Goal: Task Accomplishment & Management: Manage account settings

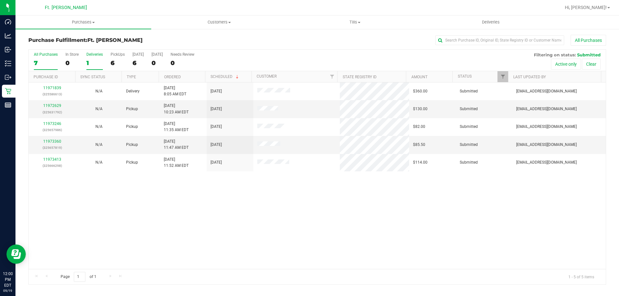
click at [95, 63] on div "1" at bounding box center [94, 62] width 16 height 7
click at [0, 0] on input "Deliveries 1" at bounding box center [0, 0] width 0 height 0
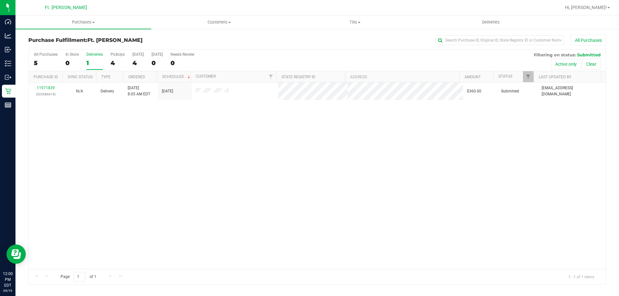
click at [91, 58] on label "Deliveries 1" at bounding box center [94, 61] width 16 height 18
click at [0, 0] on input "Deliveries 1" at bounding box center [0, 0] width 0 height 0
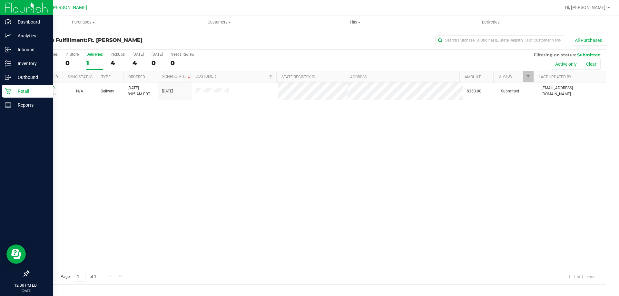
click at [1, 91] on link "Retail" at bounding box center [26, 92] width 53 height 14
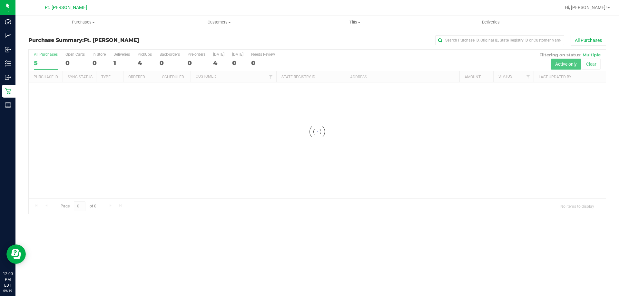
click at [117, 59] on div at bounding box center [317, 132] width 577 height 164
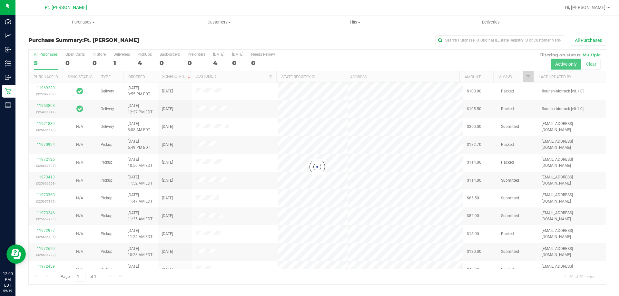
click at [122, 56] on div at bounding box center [317, 167] width 577 height 235
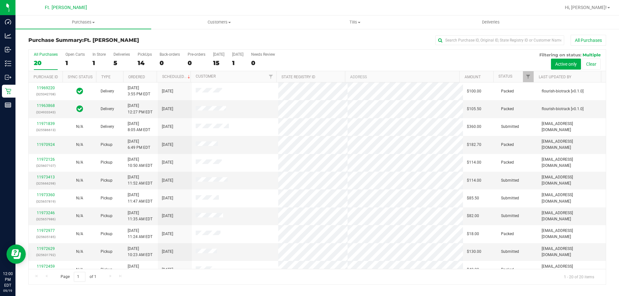
click at [120, 60] on div "5" at bounding box center [122, 62] width 16 height 7
click at [0, 0] on input "Deliveries 5" at bounding box center [0, 0] width 0 height 0
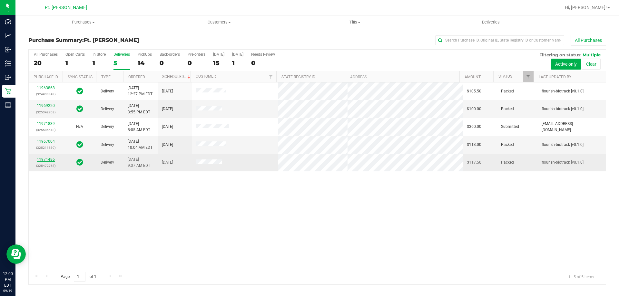
click at [45, 158] on link "11971486" at bounding box center [46, 159] width 18 height 5
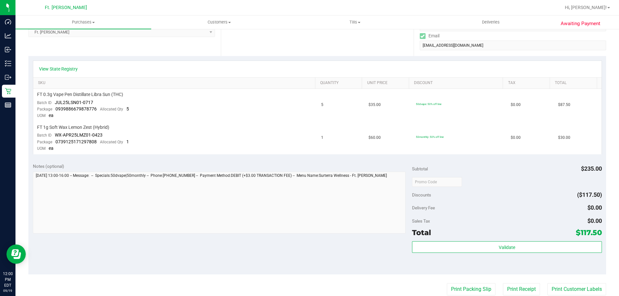
scroll to position [194, 0]
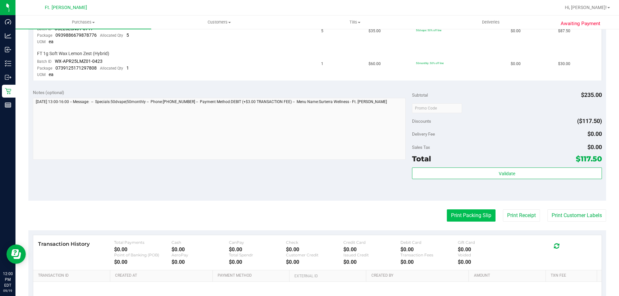
click at [473, 213] on button "Print Packing Slip" at bounding box center [471, 216] width 49 height 12
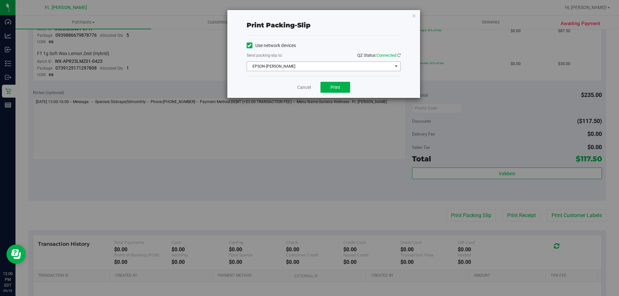
click at [334, 69] on span "EPSON-[PERSON_NAME]" at bounding box center [319, 66] width 145 height 9
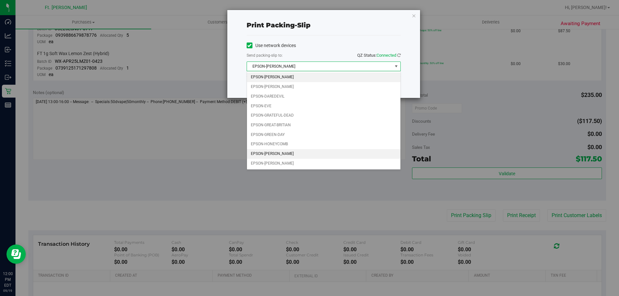
click at [292, 153] on li "EPSON-[PERSON_NAME]" at bounding box center [324, 154] width 154 height 10
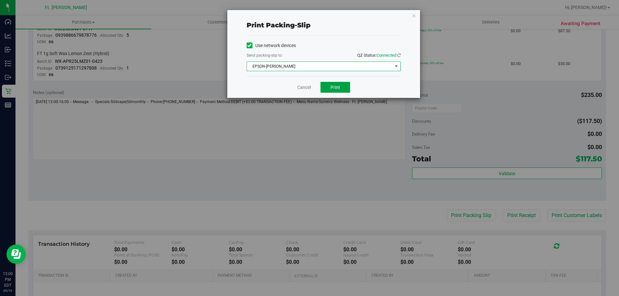
click at [332, 84] on button "Print" at bounding box center [336, 87] width 30 height 11
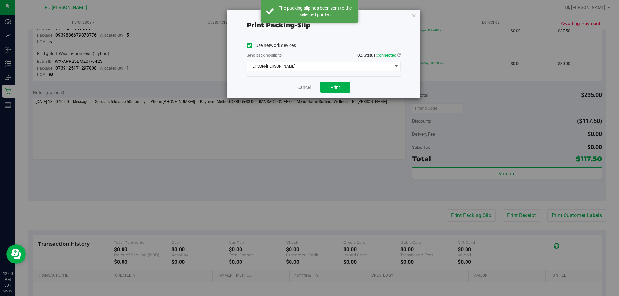
click at [411, 13] on div "Print packing-slip Use network devices Send packing-slip to: QZ Status: Connect…" at bounding box center [323, 54] width 193 height 88
click at [413, 15] on icon "button" at bounding box center [414, 16] width 5 height 8
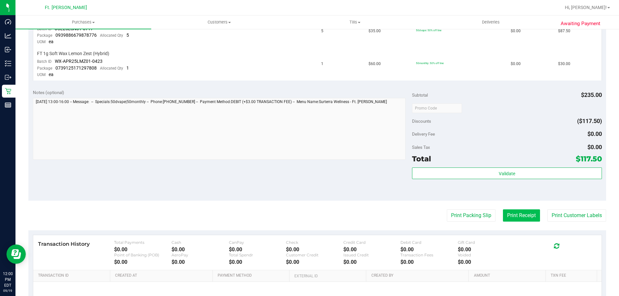
click at [514, 221] on button "Print Receipt" at bounding box center [521, 216] width 37 height 12
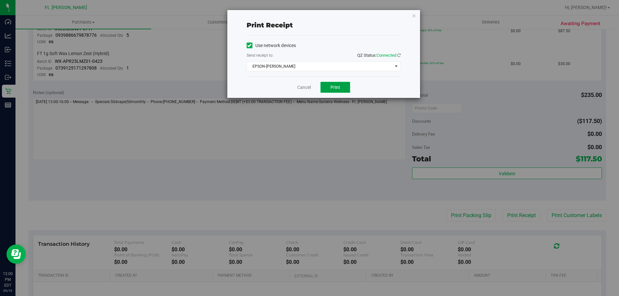
click at [340, 89] on button "Print" at bounding box center [336, 87] width 30 height 11
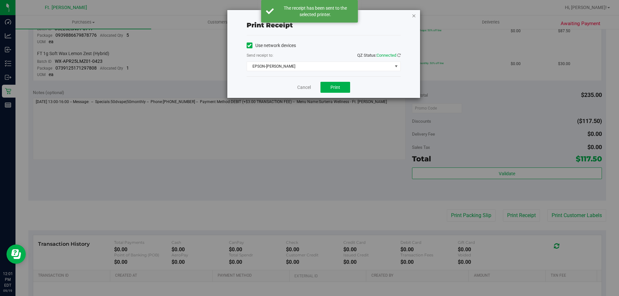
click at [415, 19] on icon "button" at bounding box center [414, 16] width 5 height 8
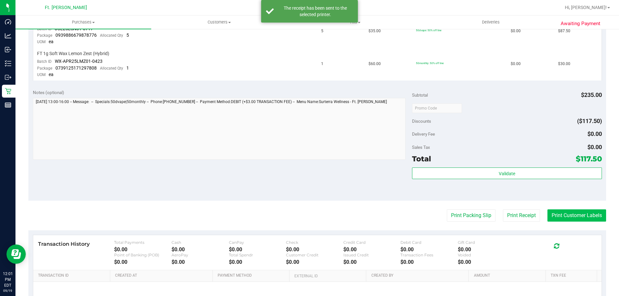
click at [570, 221] on button "Print Customer Labels" at bounding box center [577, 216] width 59 height 12
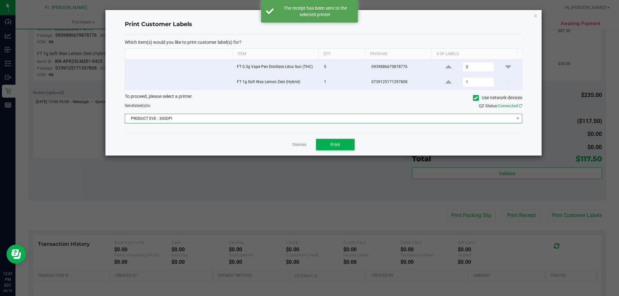
click at [343, 121] on span "PRODUCT EVE - 300DPI" at bounding box center [319, 118] width 389 height 9
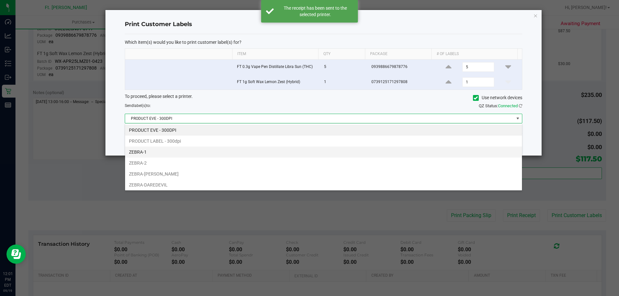
scroll to position [10, 397]
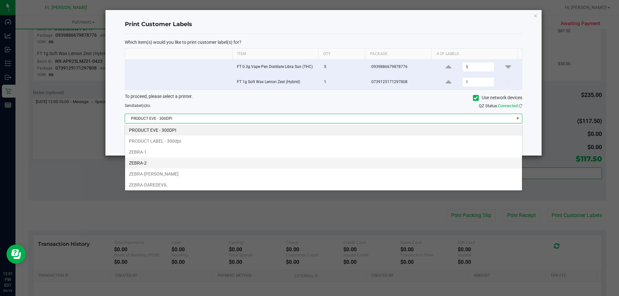
click at [184, 163] on li "ZEBRA-2" at bounding box center [323, 163] width 397 height 11
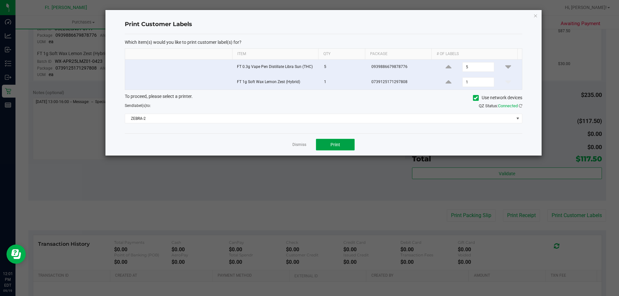
click at [329, 143] on button "Print" at bounding box center [335, 145] width 39 height 12
click at [534, 17] on icon "button" at bounding box center [535, 16] width 5 height 8
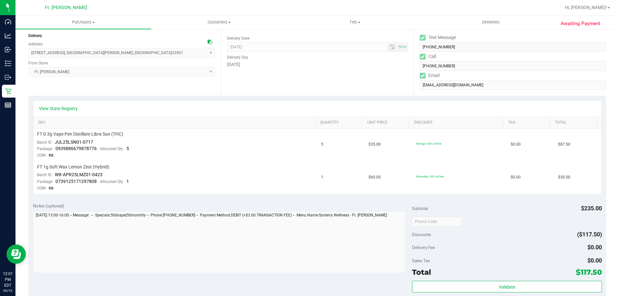
scroll to position [129, 0]
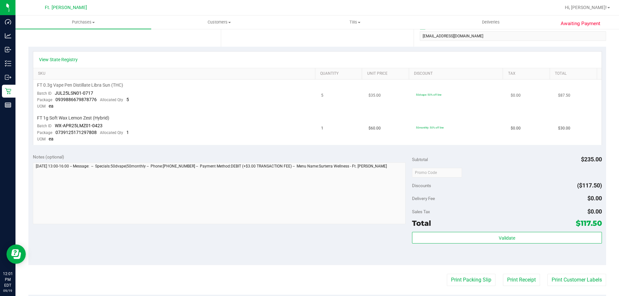
click at [212, 85] on div "FT 0.3g Vape Pen Distillate Libra Sun (THC)" at bounding box center [175, 85] width 277 height 6
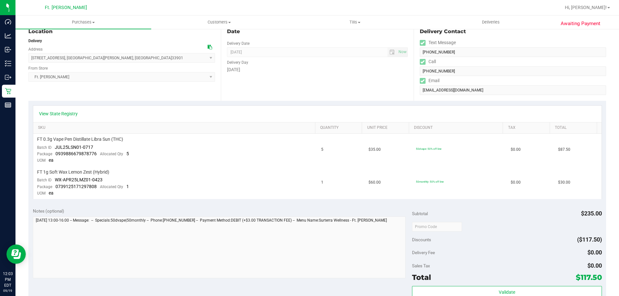
scroll to position [0, 0]
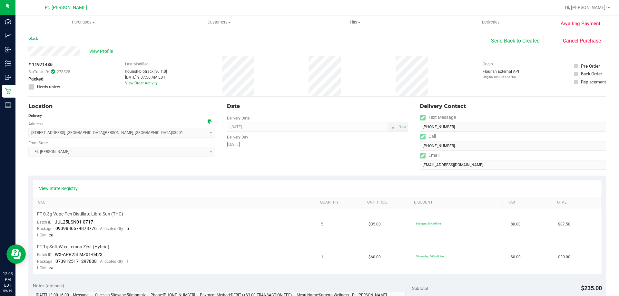
click at [34, 42] on div "Back" at bounding box center [33, 39] width 10 height 8
click at [32, 39] on link "Back" at bounding box center [33, 38] width 10 height 5
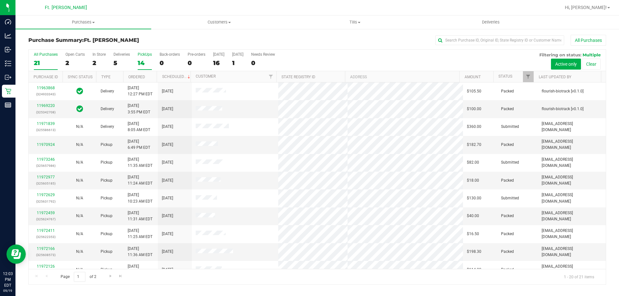
click at [144, 62] on div "14" at bounding box center [145, 62] width 14 height 7
click at [0, 0] on input "PickUps 14" at bounding box center [0, 0] width 0 height 0
click at [99, 22] on span "Purchases" at bounding box center [83, 22] width 136 height 6
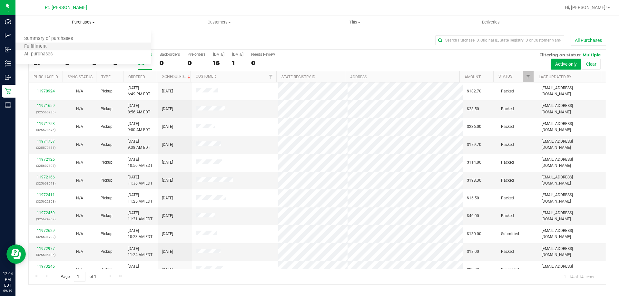
click at [64, 47] on li "Fulfillment" at bounding box center [83, 47] width 136 height 8
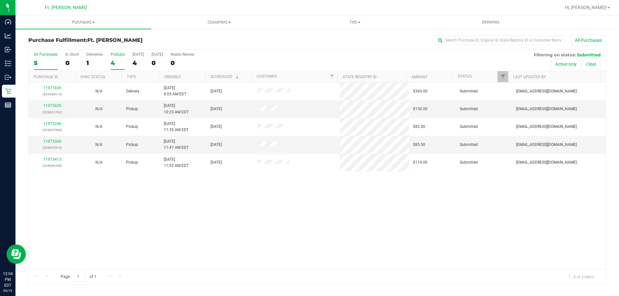
click at [116, 57] on label "PickUps 4" at bounding box center [118, 61] width 14 height 18
click at [0, 0] on input "PickUps 4" at bounding box center [0, 0] width 0 height 0
click at [59, 140] on link "11973413" at bounding box center [52, 141] width 18 height 5
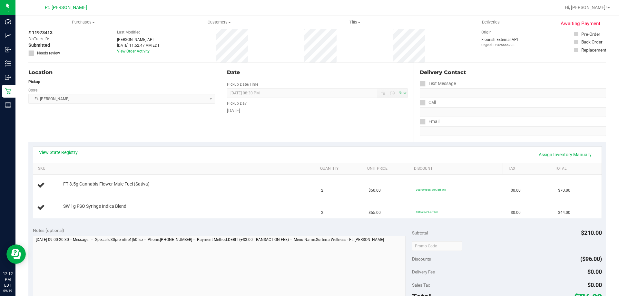
scroll to position [32, 0]
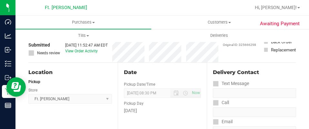
click at [55, 100] on span "Ft. [PERSON_NAME] Select Store [PERSON_NAME][GEOGRAPHIC_DATA] [PERSON_NAME][GEO…" at bounding box center [70, 99] width 84 height 10
click at [47, 100] on span "Ft. [PERSON_NAME] Select Store [PERSON_NAME][GEOGRAPHIC_DATA] [PERSON_NAME][GEO…" at bounding box center [70, 99] width 84 height 10
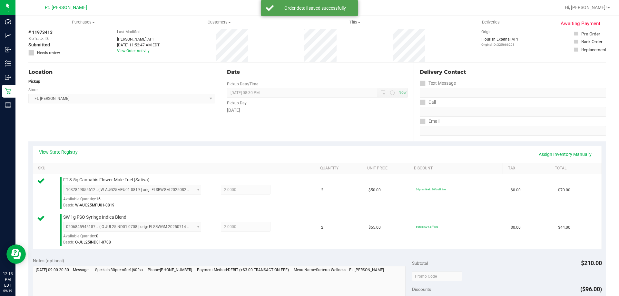
scroll to position [161, 0]
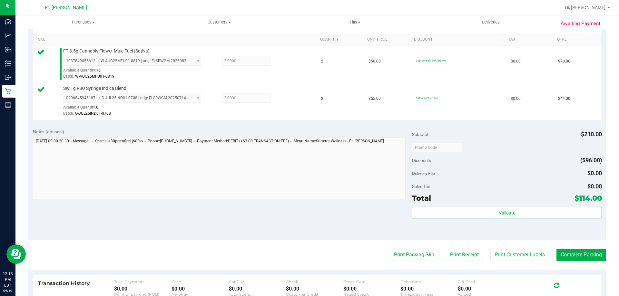
click at [434, 254] on div "Print Packing Slip Print Receipt Print Customer Labels Complete Packing" at bounding box center [317, 255] width 578 height 12
click at [431, 257] on button "Print Packing Slip" at bounding box center [414, 255] width 49 height 12
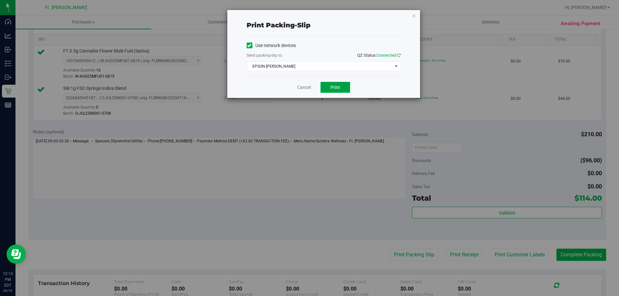
click at [331, 84] on button "Print" at bounding box center [336, 87] width 30 height 11
click at [413, 14] on icon "button" at bounding box center [414, 16] width 5 height 8
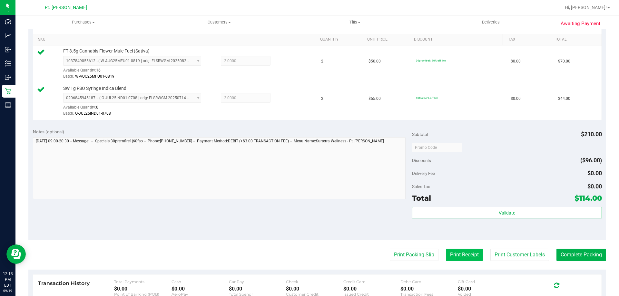
click at [463, 255] on button "Print Receipt" at bounding box center [464, 255] width 37 height 12
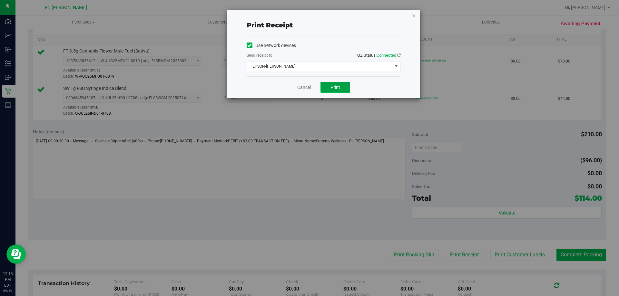
click at [333, 88] on span "Print" at bounding box center [336, 87] width 10 height 5
click at [412, 16] on icon "button" at bounding box center [414, 16] width 5 height 8
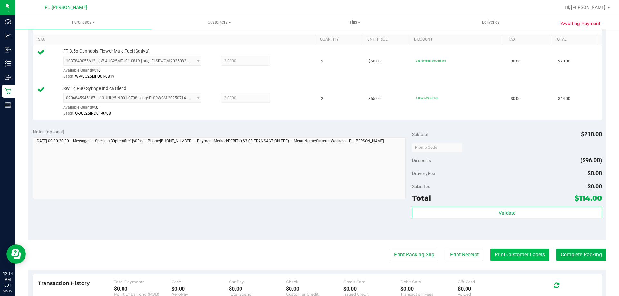
click at [495, 252] on button "Print Customer Labels" at bounding box center [520, 255] width 59 height 12
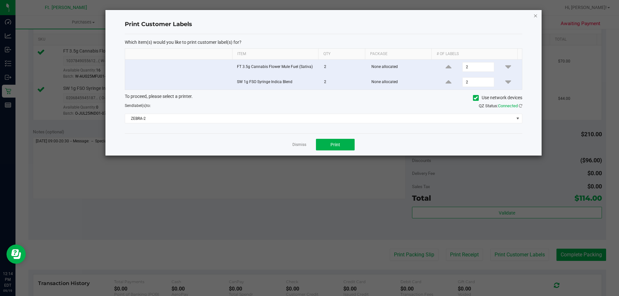
click at [534, 16] on icon "button" at bounding box center [535, 16] width 5 height 8
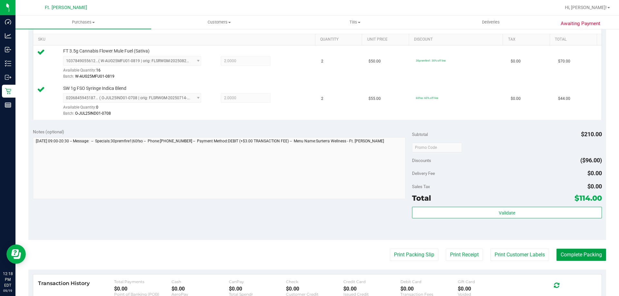
click at [593, 257] on button "Complete Packing" at bounding box center [582, 255] width 50 height 12
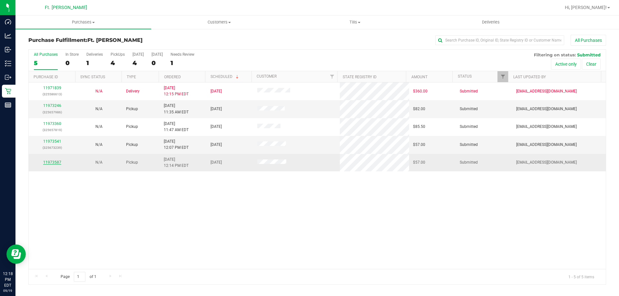
click at [52, 163] on link "11973587" at bounding box center [52, 162] width 18 height 5
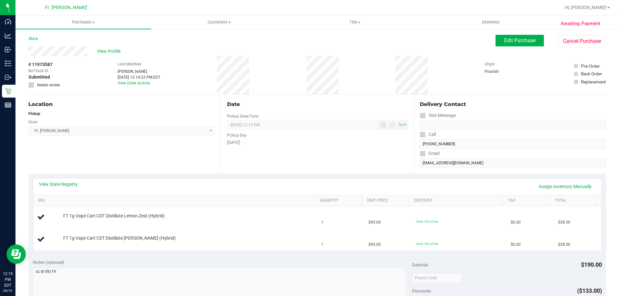
click at [132, 166] on div "Location Pickup Store Ft. [PERSON_NAME] Select Store [PERSON_NAME][GEOGRAPHIC_D…" at bounding box center [124, 134] width 193 height 79
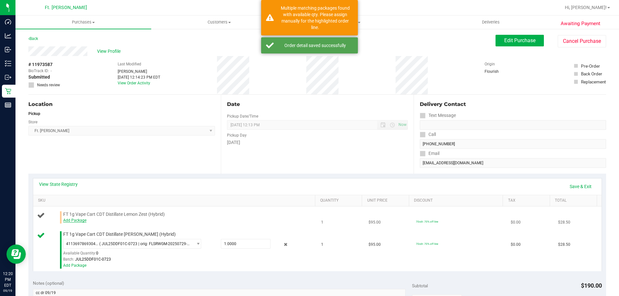
click at [74, 222] on link "Add Package" at bounding box center [74, 220] width 23 height 5
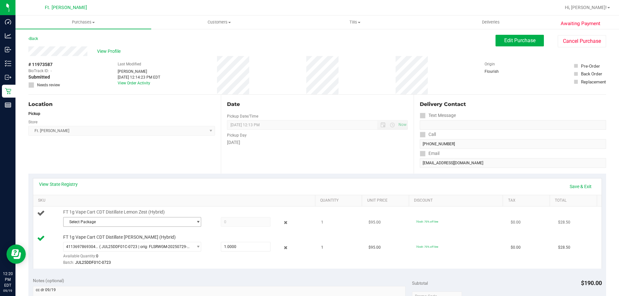
click at [184, 224] on span "Select Package" at bounding box center [128, 222] width 129 height 9
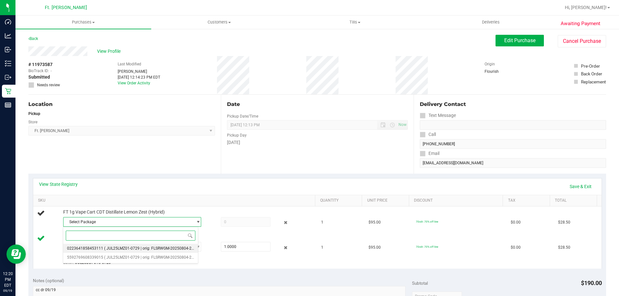
click at [152, 251] on li "0223641858453111 ( JUL25LMZ01-0729 | orig: FLSRWGM-20250804-2303 )" at bounding box center [130, 248] width 135 height 9
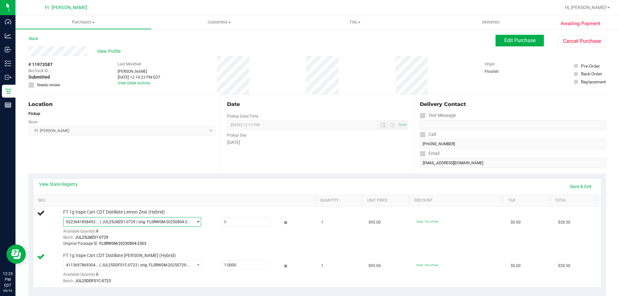
click at [150, 165] on div "Location Pickup Store Ft. [PERSON_NAME] Select Store [PERSON_NAME][GEOGRAPHIC_D…" at bounding box center [124, 134] width 193 height 79
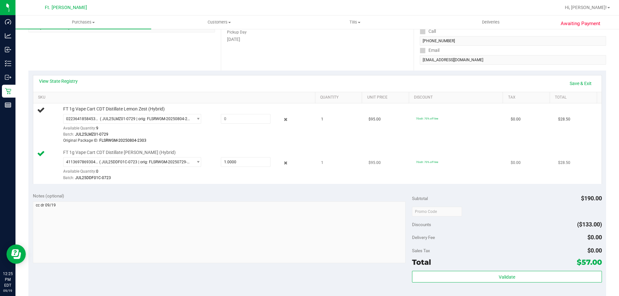
scroll to position [129, 0]
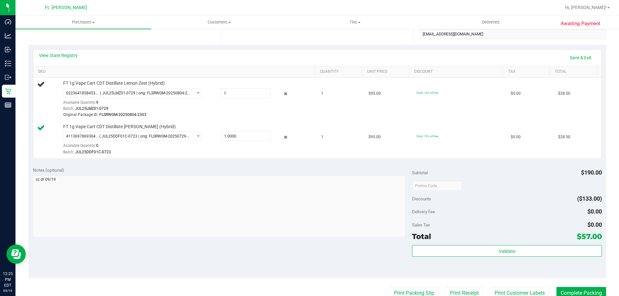
click at [135, 52] on div "View State Registry Save & Exit" at bounding box center [317, 58] width 569 height 16
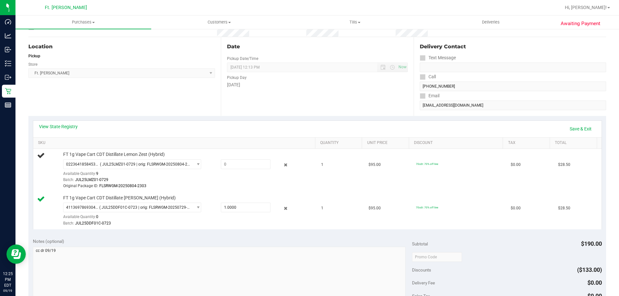
scroll to position [0, 0]
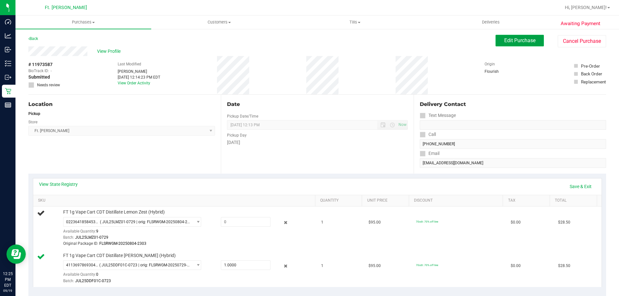
click at [504, 43] on span "Edit Purchase" at bounding box center [519, 40] width 31 height 6
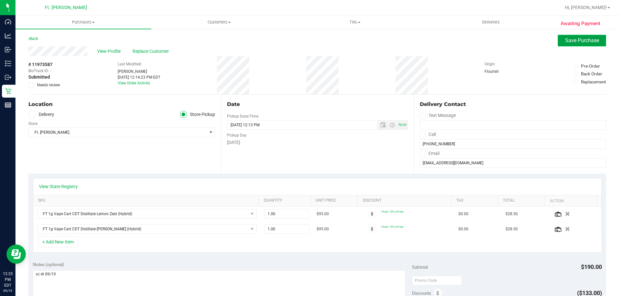
click at [579, 44] on button "Save Purchase" at bounding box center [582, 41] width 48 height 12
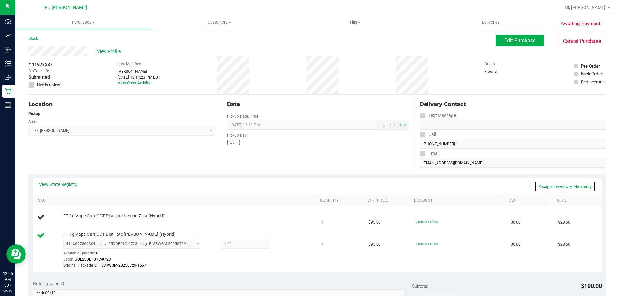
click at [564, 184] on link "Assign Inventory Manually" at bounding box center [565, 186] width 61 height 11
click at [83, 221] on link "Add Package" at bounding box center [74, 220] width 23 height 5
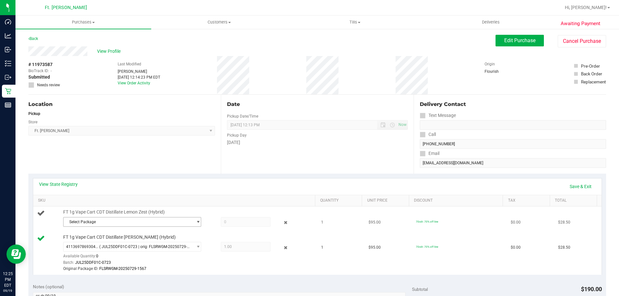
click at [104, 222] on span "Select Package" at bounding box center [128, 222] width 129 height 9
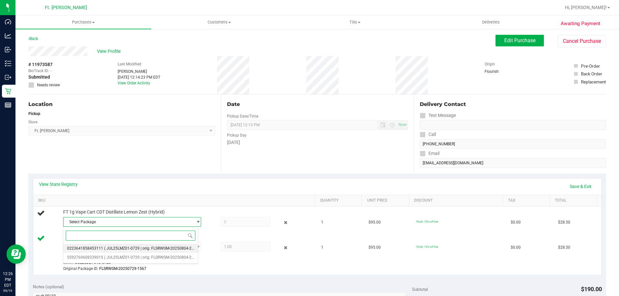
click at [110, 251] on span "( JUL25LMZ01-0729 | orig: FLSRWGM-20250804-2303 )" at bounding box center [152, 248] width 96 height 5
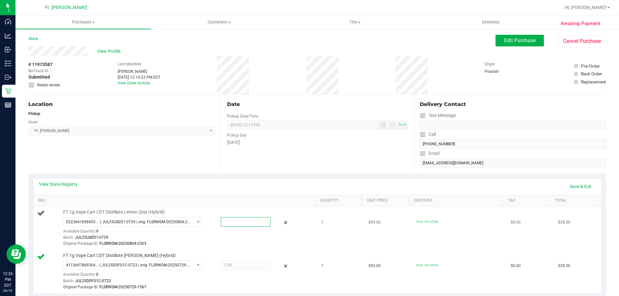
click at [238, 223] on span at bounding box center [246, 222] width 50 height 10
type input "1"
type input "1.0000"
click at [231, 209] on div "FT 1g Vape Cart CDT Distillate Lemon Zest (Hybrid) 0223641858453111 ( JUL25LMZ0…" at bounding box center [186, 228] width 252 height 38
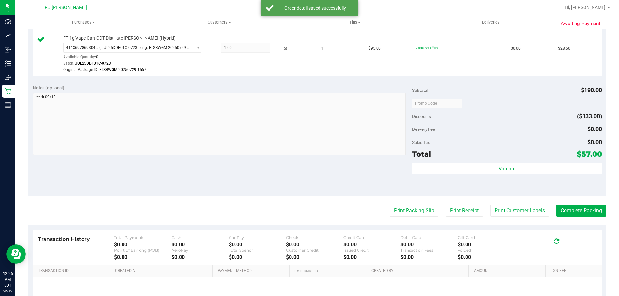
scroll to position [226, 0]
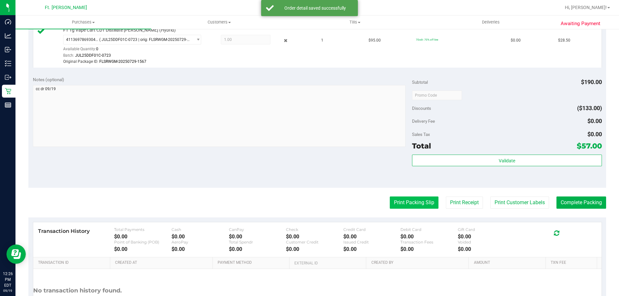
click at [424, 205] on button "Print Packing Slip" at bounding box center [414, 203] width 49 height 12
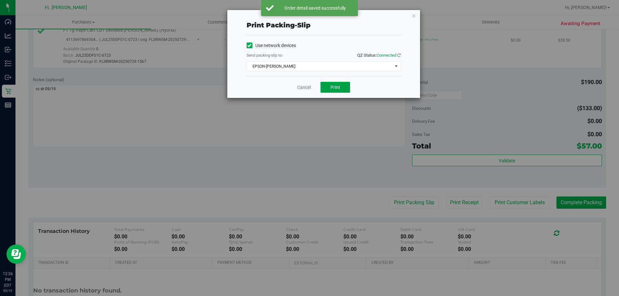
click at [339, 89] on span "Print" at bounding box center [336, 87] width 10 height 5
click at [414, 17] on icon "button" at bounding box center [414, 16] width 5 height 8
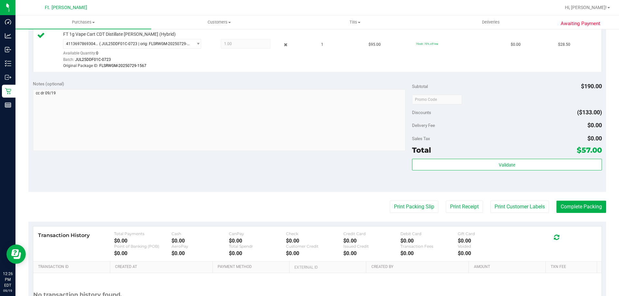
scroll to position [281, 0]
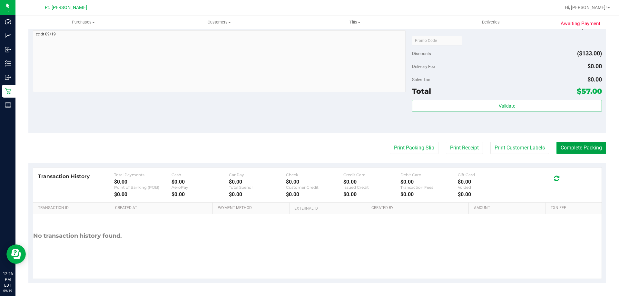
click at [580, 152] on button "Complete Packing" at bounding box center [582, 148] width 50 height 12
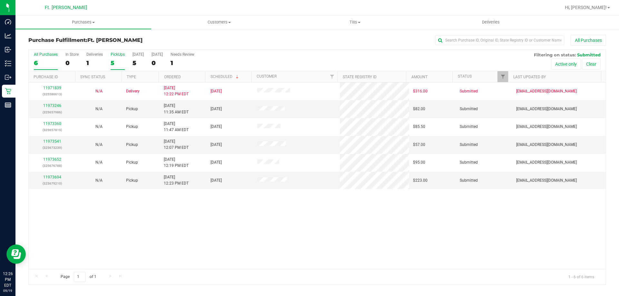
click at [114, 60] on div "5" at bounding box center [118, 62] width 14 height 7
click at [0, 0] on input "PickUps 5" at bounding box center [0, 0] width 0 height 0
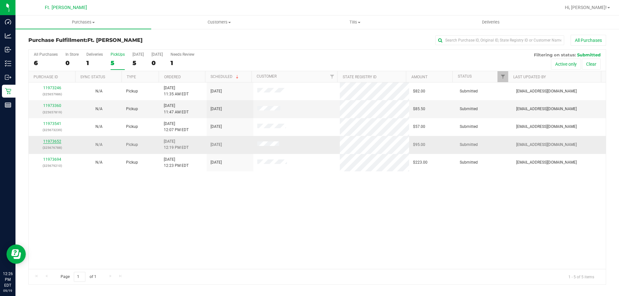
click at [55, 141] on link "11973652" at bounding box center [52, 141] width 18 height 5
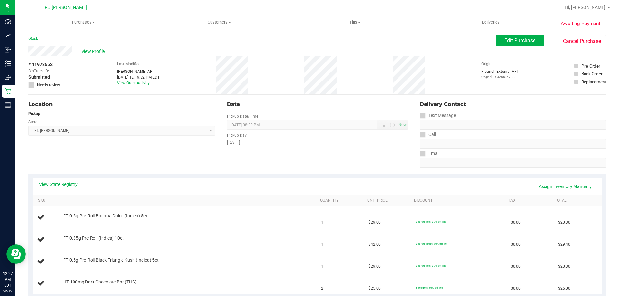
click at [115, 184] on div "View State Registry Assign Inventory Manually" at bounding box center [317, 186] width 557 height 11
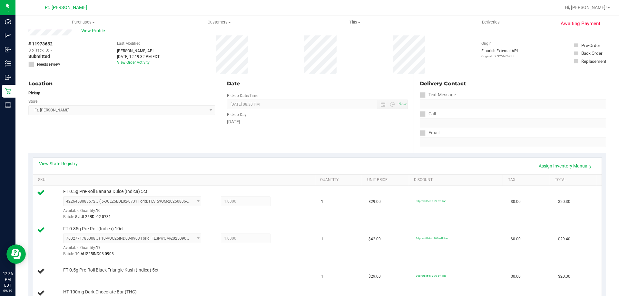
scroll to position [32, 0]
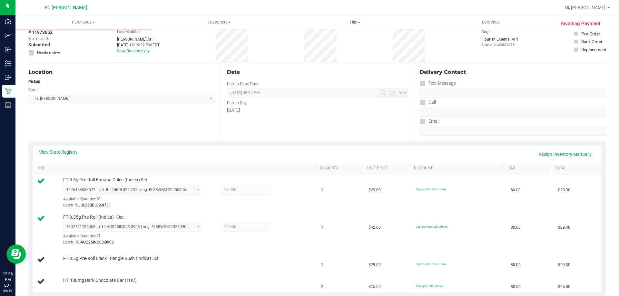
click at [92, 131] on div "Location Pickup Store Ft. [PERSON_NAME] Select Store [PERSON_NAME][GEOGRAPHIC_D…" at bounding box center [124, 102] width 193 height 79
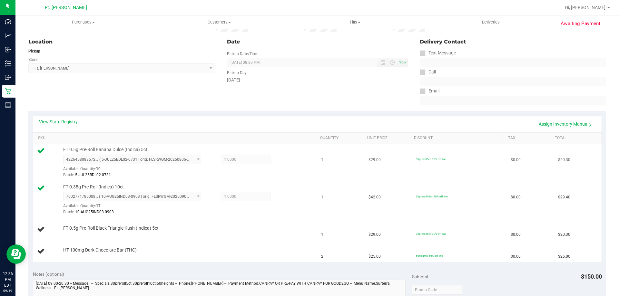
scroll to position [97, 0]
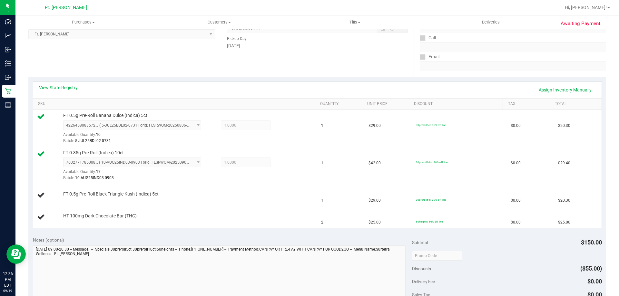
click at [153, 76] on div "Location Pickup Store Ft. [PERSON_NAME] Select Store [PERSON_NAME][GEOGRAPHIC_D…" at bounding box center [124, 37] width 193 height 79
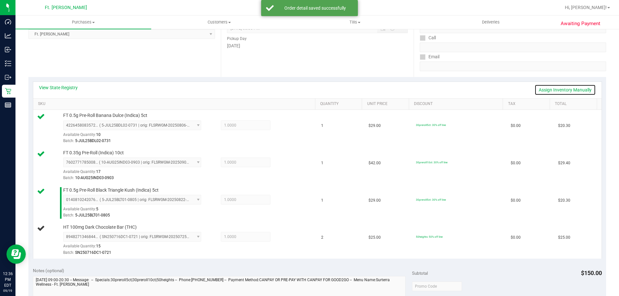
click at [558, 90] on link "Assign Inventory Manually" at bounding box center [565, 90] width 61 height 11
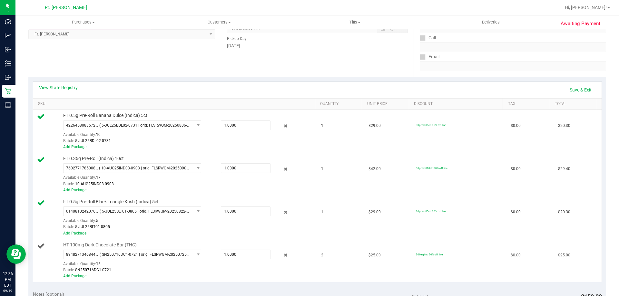
click at [77, 276] on link "Add Package" at bounding box center [74, 276] width 23 height 5
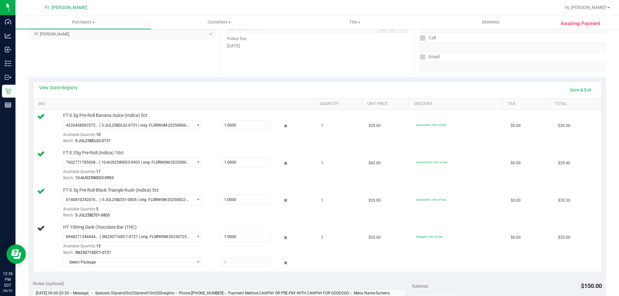
click at [113, 276] on div "View State Registry Save & Exit SKU Quantity Unit Price Discount Tax Total FT 0…" at bounding box center [317, 176] width 578 height 199
click at [118, 266] on span "Select Package" at bounding box center [128, 262] width 129 height 9
click at [257, 218] on div "Batch: 5-JUL25BLT01-0805" at bounding box center [187, 216] width 249 height 6
click at [243, 238] on span "1.0000 1" at bounding box center [246, 237] width 50 height 10
drag, startPoint x: 229, startPoint y: 238, endPoint x: 168, endPoint y: 232, distance: 61.2
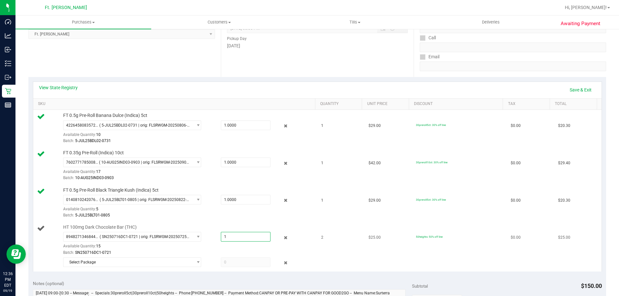
click at [168, 232] on div "HT 100mg Dark Chocolate Bar (THC) 8948271346844521 ( SN250716DC1-0721 | orig: F…" at bounding box center [186, 246] width 252 height 45
type input "2"
type input "2.0000"
click at [208, 213] on div "Batch: 5-JUL25BLT01-0805" at bounding box center [187, 216] width 249 height 6
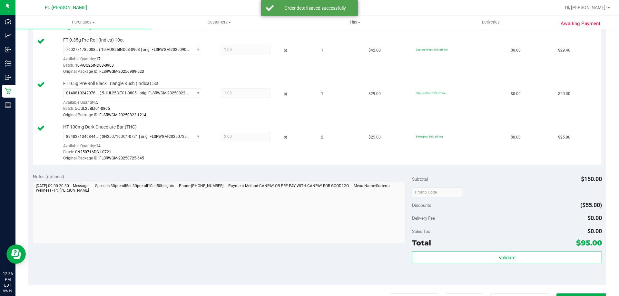
scroll to position [258, 0]
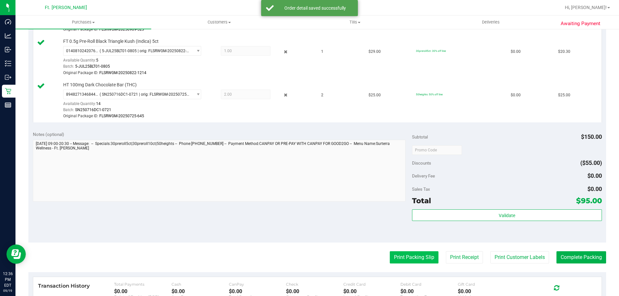
click at [413, 261] on button "Print Packing Slip" at bounding box center [414, 258] width 49 height 12
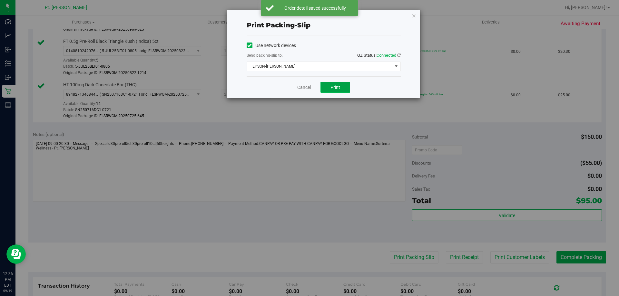
click at [336, 87] on span "Print" at bounding box center [336, 87] width 10 height 5
click at [418, 15] on div "Print packing-slip Use network devices Send packing-slip to: QZ Status: Connect…" at bounding box center [323, 54] width 193 height 88
click at [416, 16] on icon "button" at bounding box center [414, 16] width 5 height 8
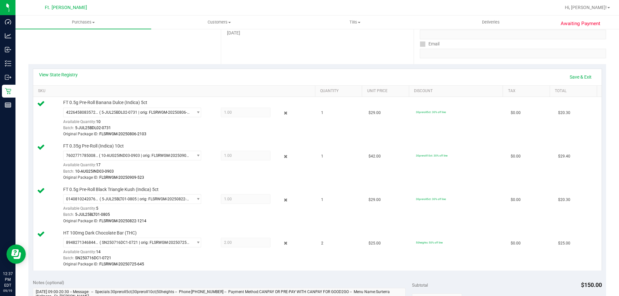
scroll to position [226, 0]
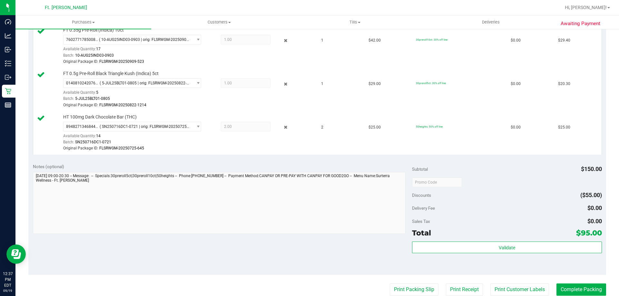
click at [569, 283] on purchase-details "Back Edit Purchase Cancel Purchase View Profile # 11973652 BioTrack ID: - Submi…" at bounding box center [317, 117] width 578 height 616
click at [569, 289] on button "Complete Packing" at bounding box center [582, 290] width 50 height 12
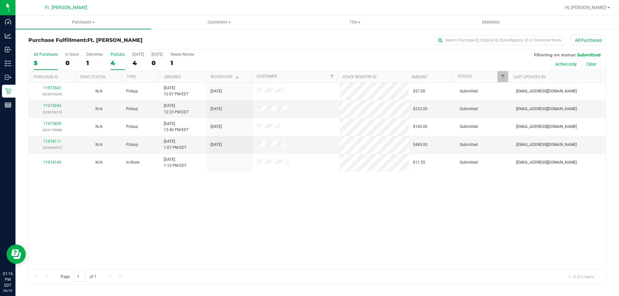
click at [114, 59] on div "4" at bounding box center [118, 62] width 14 height 7
click at [0, 0] on input "PickUps 4" at bounding box center [0, 0] width 0 height 0
